Goal: Navigation & Orientation: Understand site structure

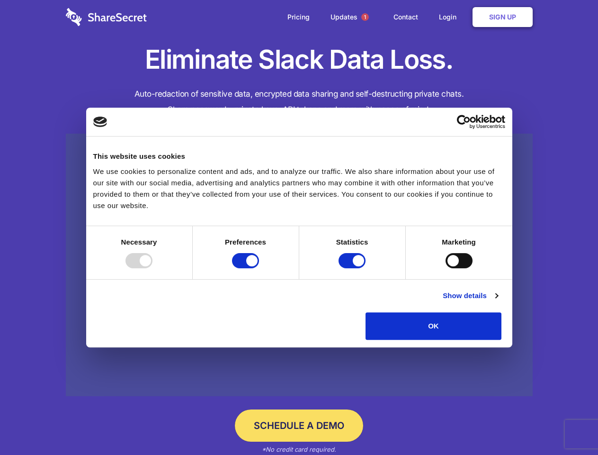
click at [153, 268] on div at bounding box center [139, 260] width 27 height 15
click at [259, 268] on input "Preferences" at bounding box center [245, 260] width 27 height 15
checkbox input "false"
click at [353, 268] on input "Statistics" at bounding box center [352, 260] width 27 height 15
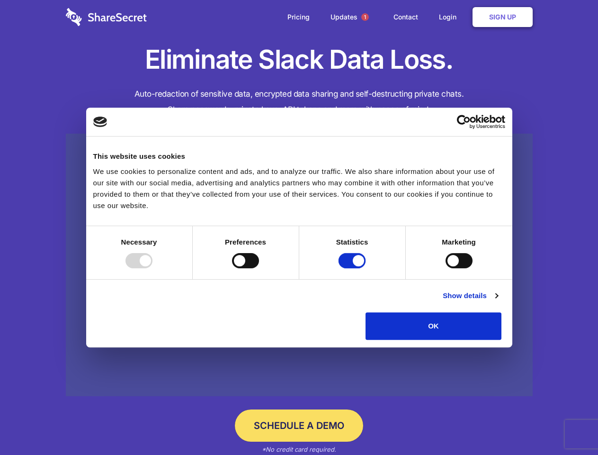
checkbox input "false"
click at [446, 268] on input "Marketing" at bounding box center [459, 260] width 27 height 15
checkbox input "true"
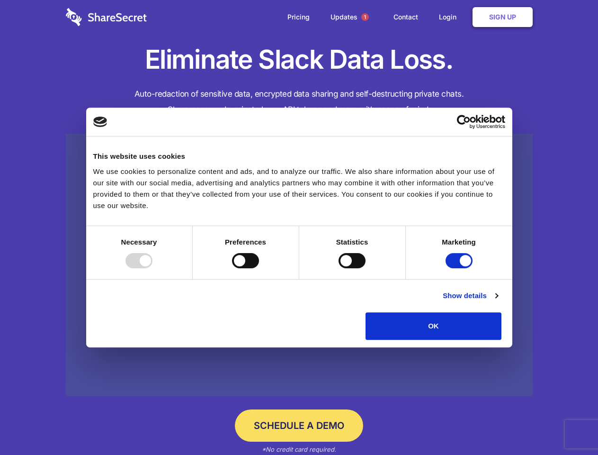
click at [498, 301] on link "Show details" at bounding box center [470, 295] width 55 height 11
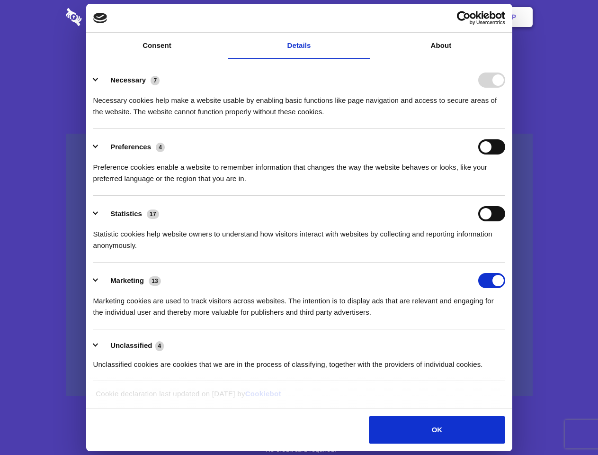
click at [505, 129] on li "Necessary 7 Necessary cookies help make a website usable by enabling basic func…" at bounding box center [299, 95] width 412 height 67
click at [365, 17] on span "1" at bounding box center [365, 17] width 8 height 8
